Goal: Book appointment/travel/reservation

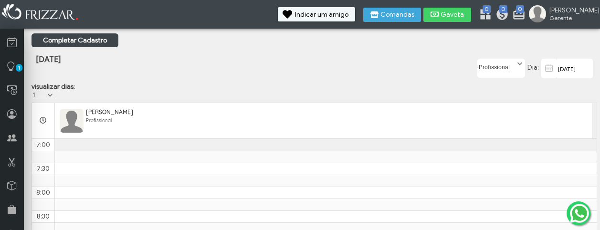
click at [106, 151] on td "10:30 - 11:00 [PERSON_NAME] 12:00 - 13:00 Almoço 13:30 - 14:00 [PERSON_NAME] 14…" at bounding box center [325, 145] width 542 height 12
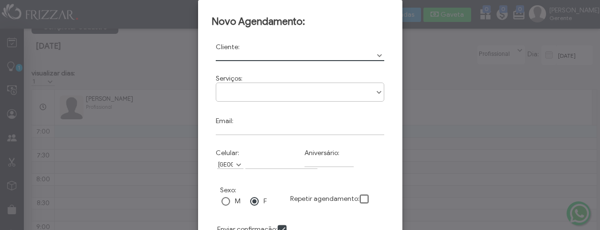
click at [203, 114] on div "Novo Agendamento: Cliente: Cod: Serviços: Corte Email: Celular: [GEOGRAPHIC_DAT…" at bounding box center [300, 143] width 204 height 286
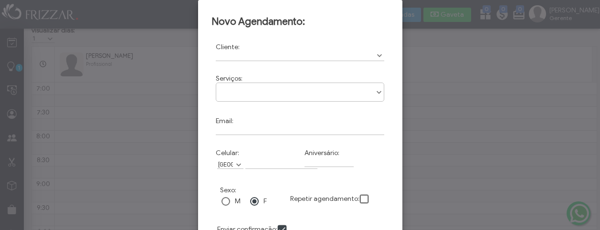
drag, startPoint x: 391, startPoint y: 162, endPoint x: 396, endPoint y: 138, distance: 24.4
click at [396, 138] on div "Novo Agendamento: Cliente: Cod: Serviços: Corte Email: Celular: [GEOGRAPHIC_DAT…" at bounding box center [300, 143] width 204 height 286
click at [381, 174] on html "ui-button [PERSON_NAME] Minha Conta Home Treinamento Sair 0 0 0" at bounding box center [300, 59] width 600 height 230
drag, startPoint x: 380, startPoint y: 229, endPoint x: 387, endPoint y: 212, distance: 18.4
click at [387, 212] on form "Cliente: Cod: Serviços: Corte Email: Celular: [GEOGRAPHIC_DATA] [GEOGRAPHIC_DAT…" at bounding box center [299, 157] width 177 height 243
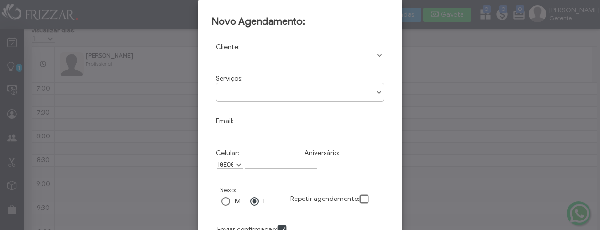
drag, startPoint x: 387, startPoint y: 212, endPoint x: 386, endPoint y: 225, distance: 12.4
click at [386, 225] on form "Cliente: Cod: Serviços: Corte Email: Celular: [GEOGRAPHIC_DATA] [GEOGRAPHIC_DAT…" at bounding box center [299, 157] width 177 height 243
click at [385, 229] on form "Cliente: Cod: Serviços: Corte Email: Celular: [GEOGRAPHIC_DATA] [GEOGRAPHIC_DAT…" at bounding box center [299, 157] width 177 height 243
click at [385, 174] on html "ui-button [PERSON_NAME] Minha Conta Home Treinamento Sair 0 0 0" at bounding box center [300, 59] width 600 height 230
click at [396, 229] on div "Novo Agendamento: Cliente: Cod: Serviços: Corte Email: Celular: [GEOGRAPHIC_DAT…" at bounding box center [300, 143] width 204 height 286
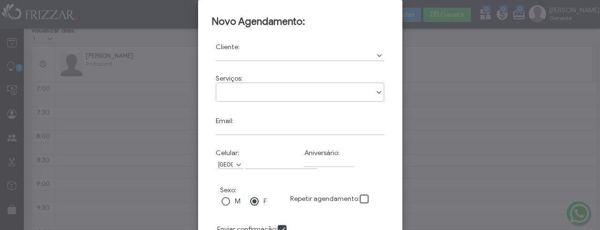
click at [414, 225] on div at bounding box center [300, 115] width 600 height 230
click at [405, 224] on div at bounding box center [300, 115] width 600 height 230
click at [400, 224] on div "Novo Agendamento: Cliente: Cod: Serviços: Corte Email: Celular: [GEOGRAPHIC_DAT…" at bounding box center [300, 143] width 204 height 286
drag, startPoint x: 392, startPoint y: 223, endPoint x: 413, endPoint y: 220, distance: 21.3
click at [413, 174] on body "ui-button [PERSON_NAME] Minha Conta Home Treinamento Sair 0 0 0" at bounding box center [300, 59] width 600 height 230
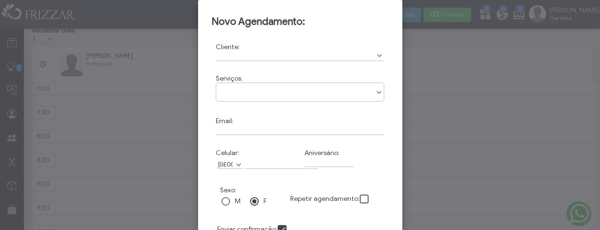
drag, startPoint x: 413, startPoint y: 220, endPoint x: 386, endPoint y: 191, distance: 39.5
click at [386, 191] on div "Sexo: M F Repetir agendamento:" at bounding box center [299, 196] width 177 height 39
drag, startPoint x: 385, startPoint y: 172, endPoint x: 385, endPoint y: 167, distance: 5.2
click at [385, 167] on form "Cliente: Cod: Serviços: Corte Email: Celular: [GEOGRAPHIC_DATA] [GEOGRAPHIC_DAT…" at bounding box center [299, 157] width 177 height 243
click at [199, 143] on div "Novo Agendamento: Cliente: Cod: Serviços: Corte Email: Celular: [GEOGRAPHIC_DAT…" at bounding box center [300, 143] width 204 height 286
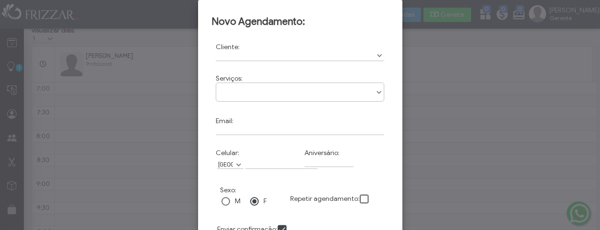
click at [307, 220] on form "Cliente: Cod: Serviços: Corte Email: Celular: [GEOGRAPHIC_DATA] [GEOGRAPHIC_DAT…" at bounding box center [299, 157] width 177 height 243
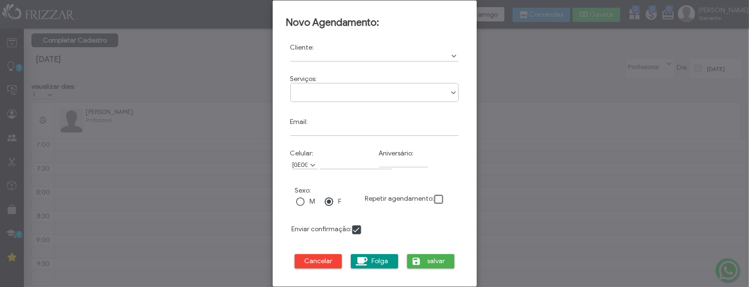
scroll to position [0, 0]
click at [588, 77] on div at bounding box center [374, 143] width 749 height 287
click at [320, 229] on span "Cancelar" at bounding box center [319, 261] width 34 height 14
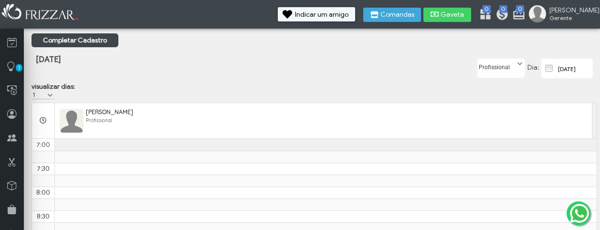
click at [125, 147] on td "10:30 - 11:00 [PERSON_NAME] 12:00 - 13:00 Almoço 13:30 - 14:00 [PERSON_NAME] 14…" at bounding box center [325, 145] width 542 height 12
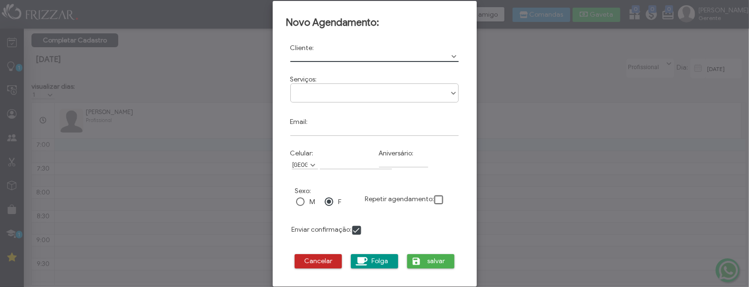
click at [308, 229] on span "Cancelar" at bounding box center [319, 261] width 34 height 14
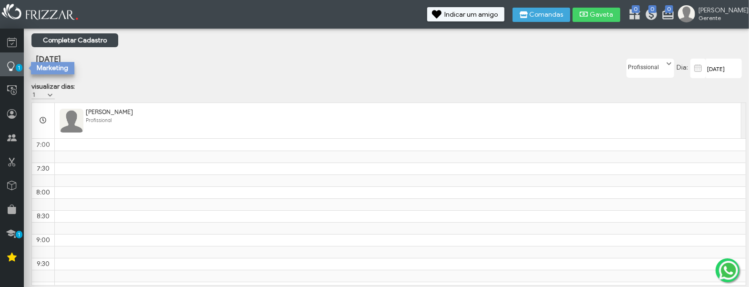
click at [12, 65] on icon at bounding box center [11, 67] width 10 height 12
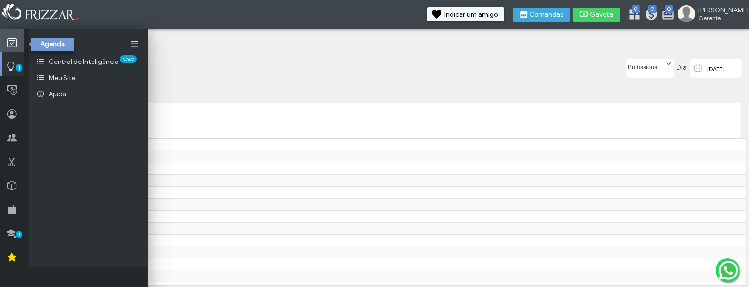
click at [16, 40] on icon at bounding box center [12, 43] width 10 height 12
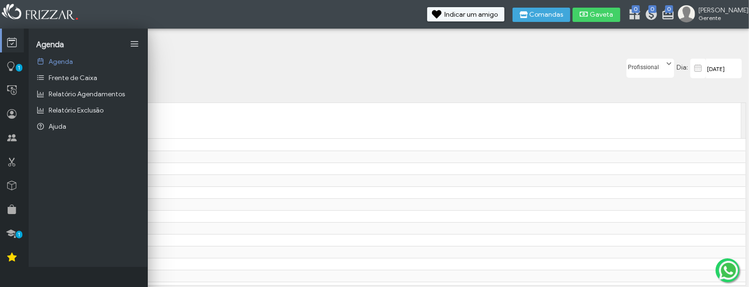
click at [41, 42] on span "Agenda" at bounding box center [50, 45] width 28 height 10
click at [239, 61] on div "[DATE]" at bounding box center [271, 67] width 475 height 50
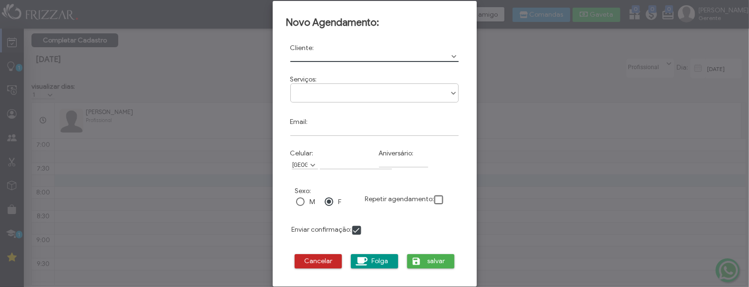
click at [297, 229] on button "Cancelar" at bounding box center [319, 261] width 48 height 14
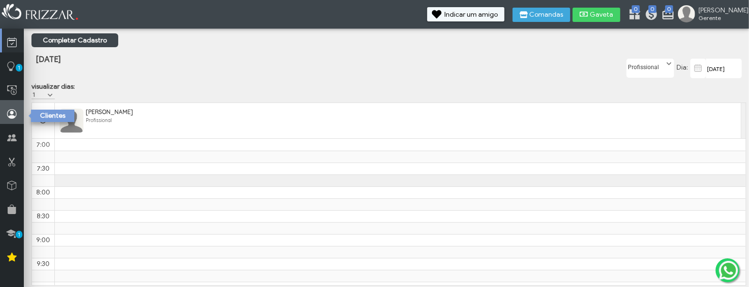
click at [13, 116] on icon at bounding box center [12, 114] width 10 height 12
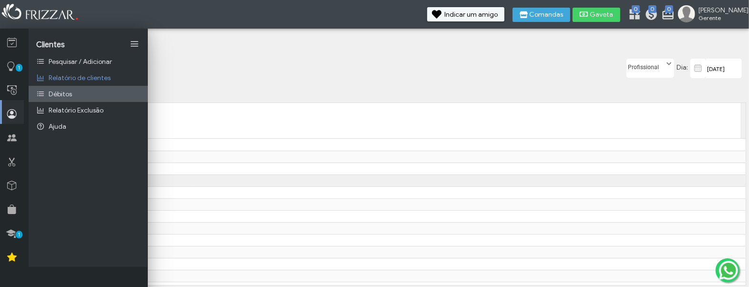
click at [74, 98] on link "Débitos" at bounding box center [88, 94] width 119 height 16
